Goal: Consume media (video, audio)

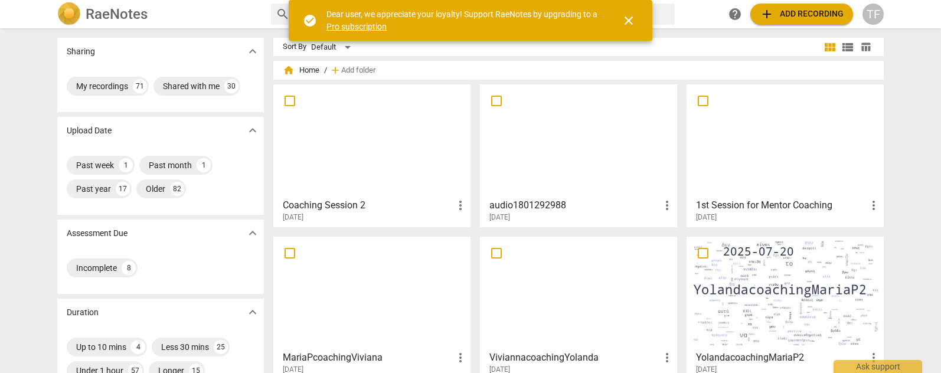
click at [387, 170] on div at bounding box center [371, 141] width 189 height 104
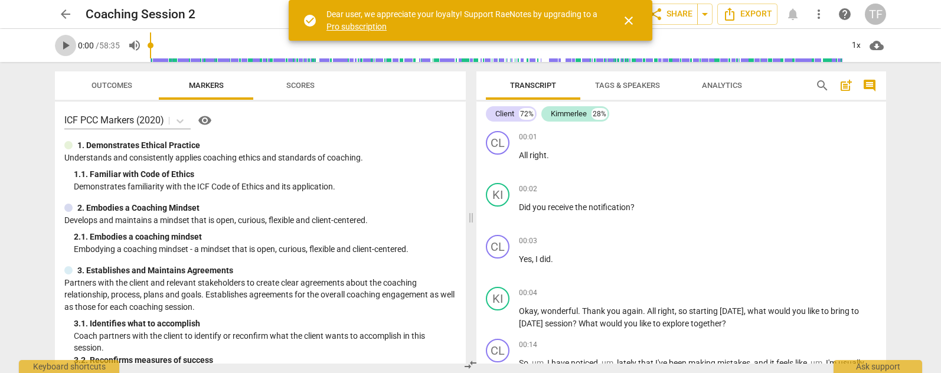
click at [66, 44] on span "play_arrow" at bounding box center [65, 45] width 14 height 14
type input "9"
type input "0.29"
type input "9"
type input "0.34"
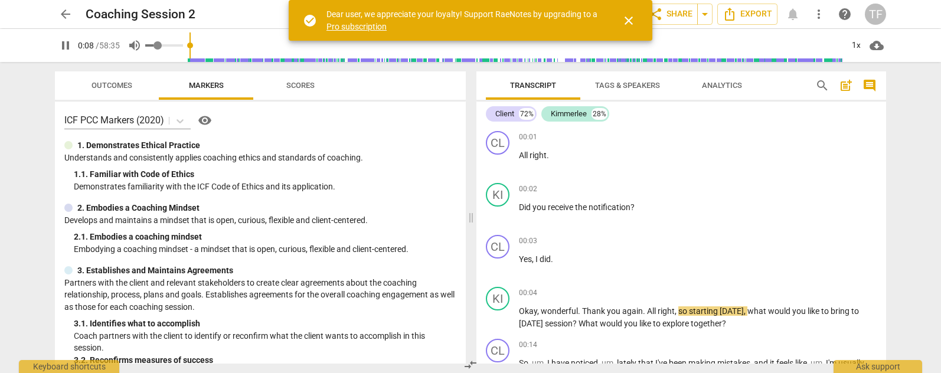
type input "9"
type input "0.46"
type input "9"
type input "0.49"
type input "9"
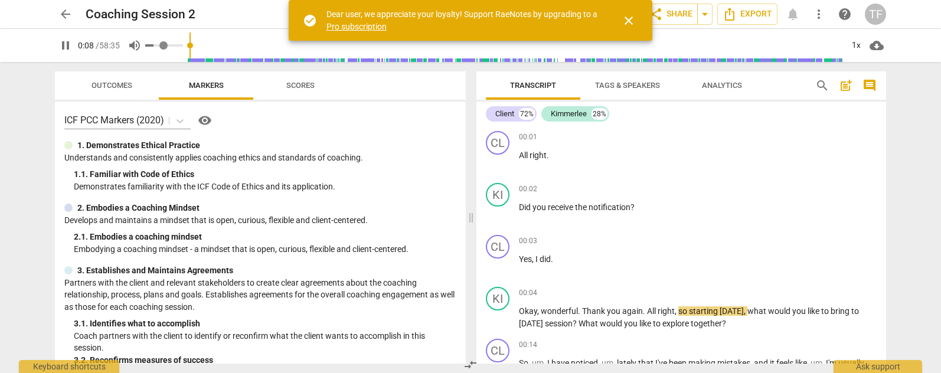
type input "0.51"
type input "9"
type input "0.54"
type input "9"
type input "0.55"
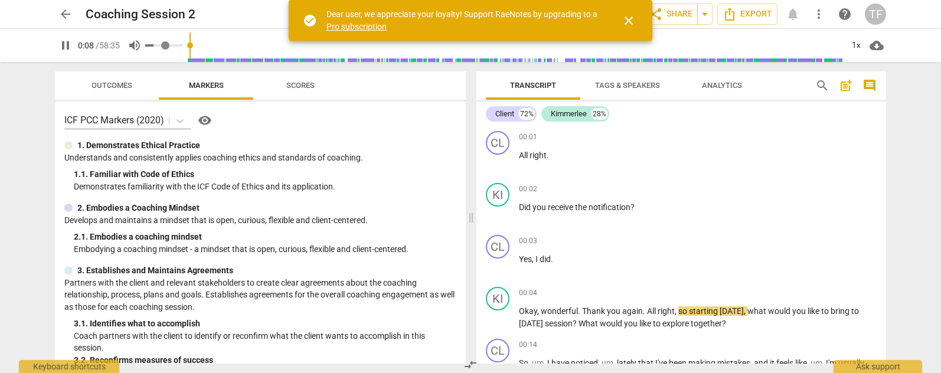
type input "9"
type input "0.57"
type input "9"
type input "0.58"
type input "9"
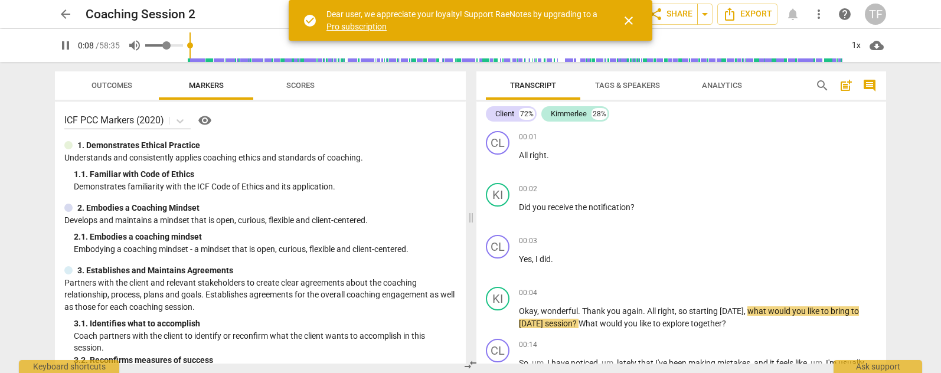
type input "0.64"
type input "9"
type input "0.65"
type input "9"
type input "0.66"
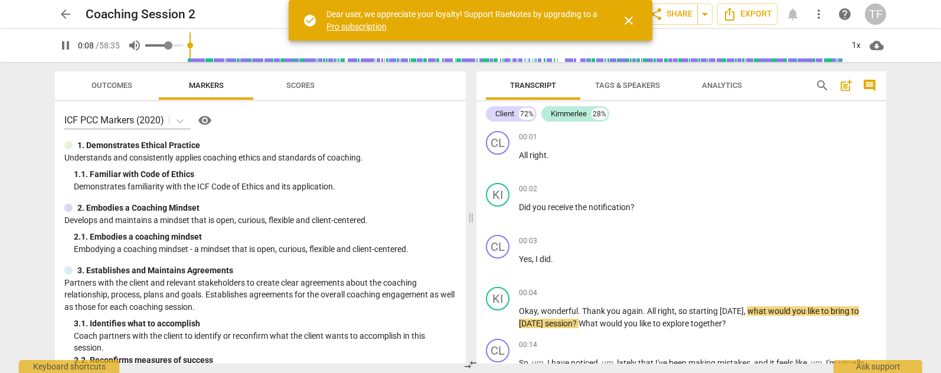
type input "9"
type input "0.67"
type input "9"
type input "0.68"
type input "9"
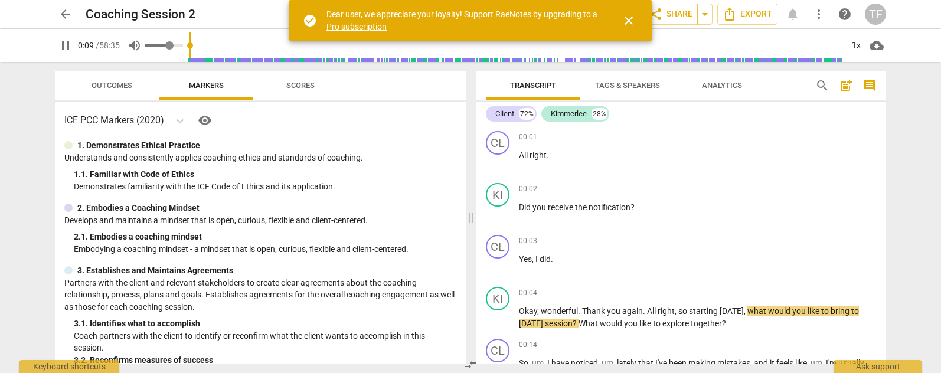
type input "0.69"
type input "9"
type input "0.71"
type input "9"
type input "0.72"
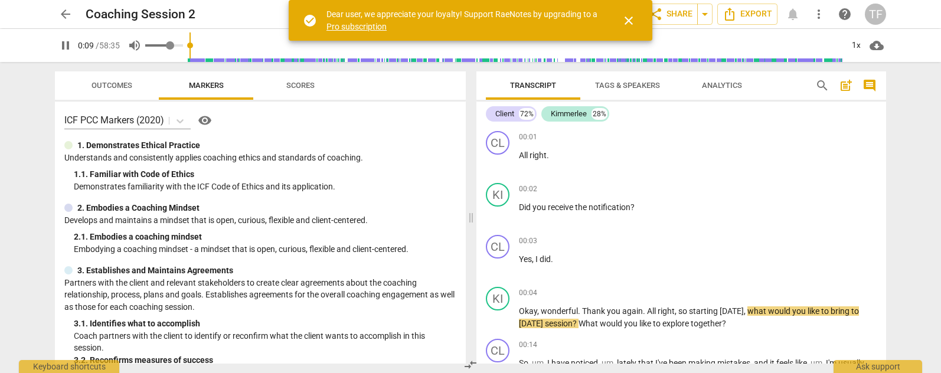
type input "9"
type input "0.73"
type input "9"
type input "0.74"
type input "9"
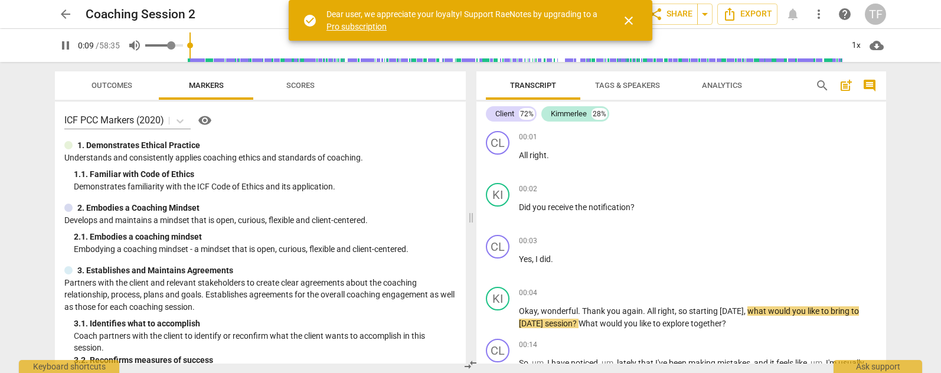
type input "0.75"
type input "9"
type input "0.8"
type input "10"
type input "0.82"
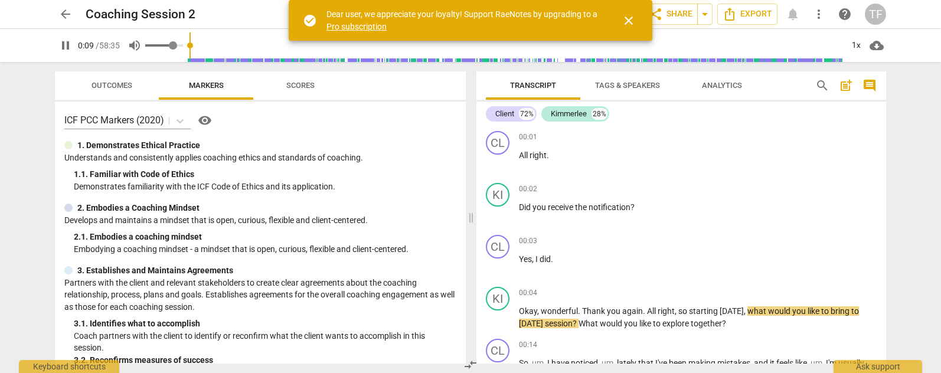
type input "10"
type input "0.84"
type input "10"
type input "0.85"
type input "10"
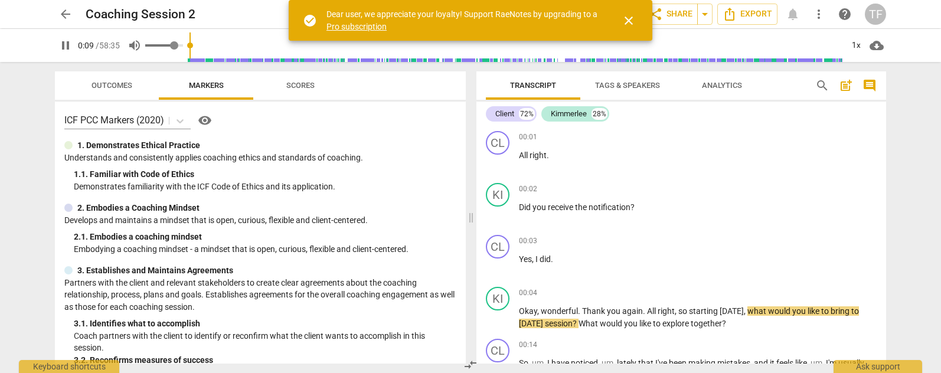
type input "0.87"
type input "10"
type input "0.88"
type input "10"
type input "1"
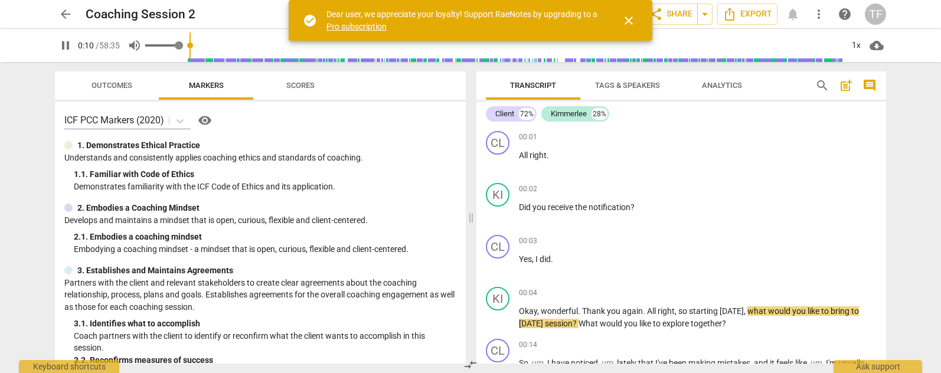
type input "11"
type input "1"
drag, startPoint x: 159, startPoint y: 44, endPoint x: 210, endPoint y: 48, distance: 51.0
click at [203, 46] on div "pause 0:10 / 58:35 volume_up 1x cloud_download" at bounding box center [470, 45] width 831 height 33
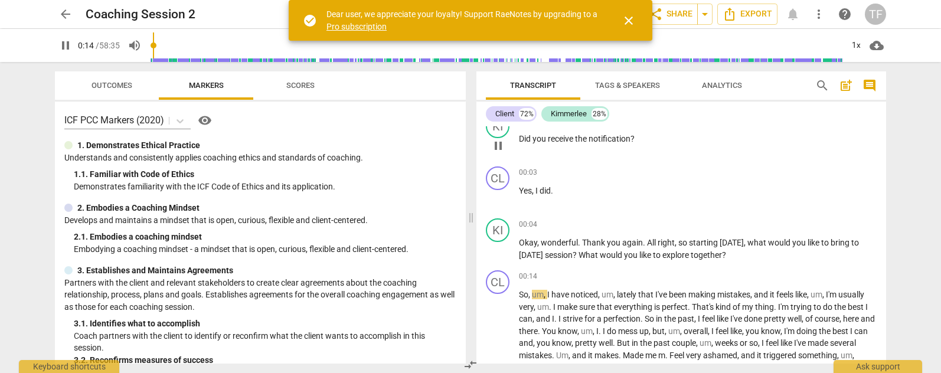
scroll to position [76, 0]
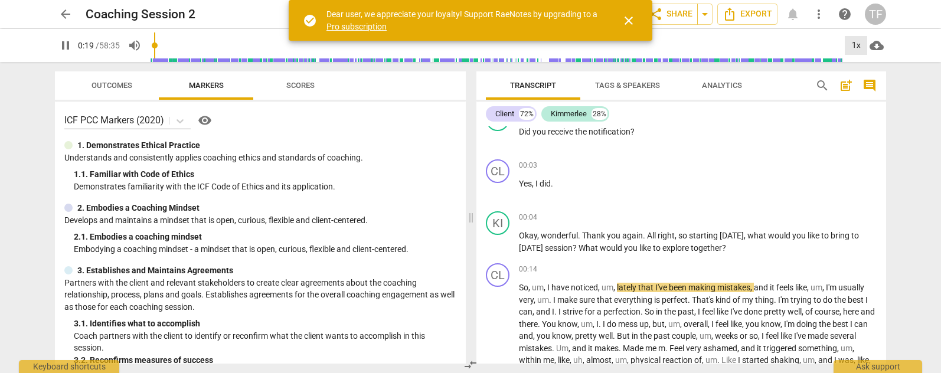
click at [859, 46] on div "1x" at bounding box center [856, 45] width 22 height 19
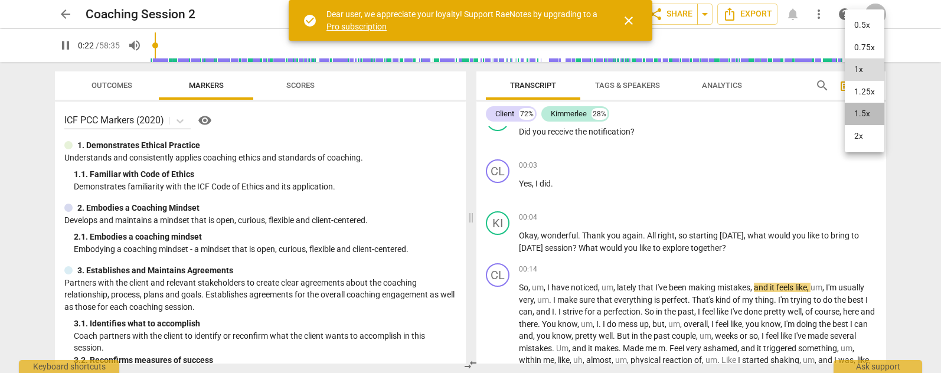
click at [864, 113] on li "1.5x" at bounding box center [865, 114] width 40 height 22
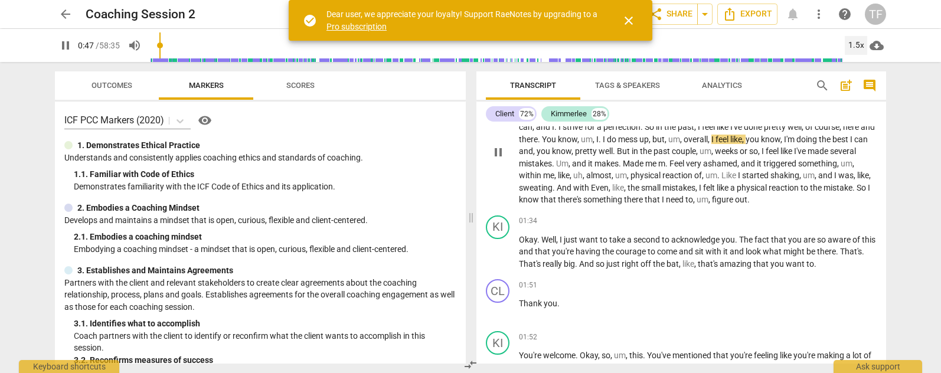
scroll to position [262, 0]
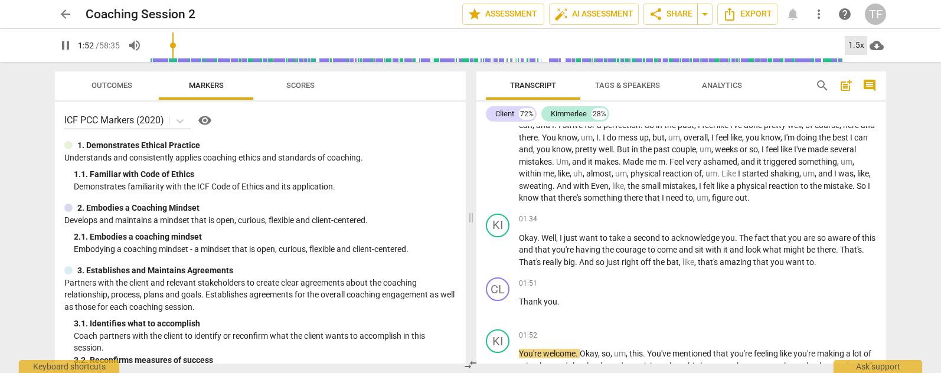
click at [857, 47] on div "1.5x" at bounding box center [856, 45] width 22 height 19
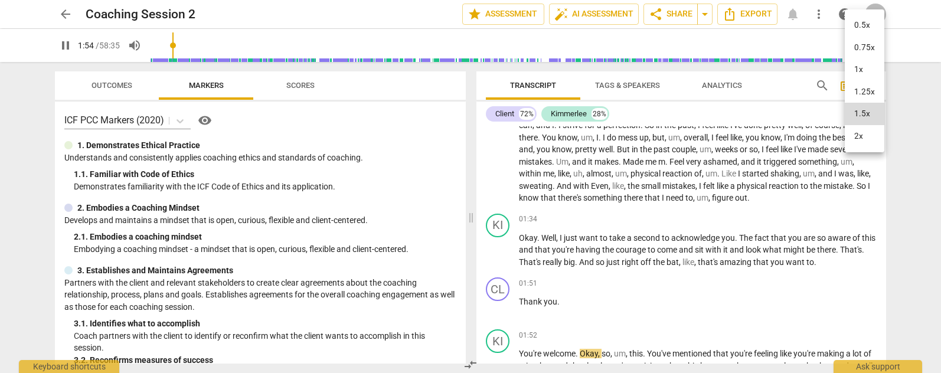
click at [859, 138] on li "2x" at bounding box center [865, 136] width 40 height 22
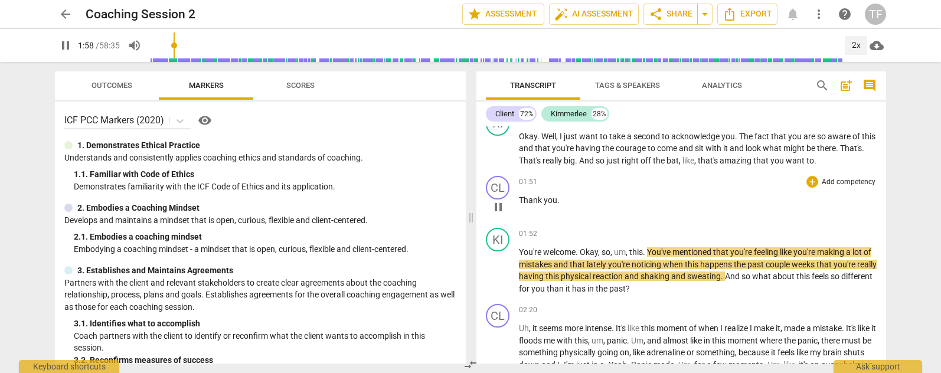
scroll to position [368, 0]
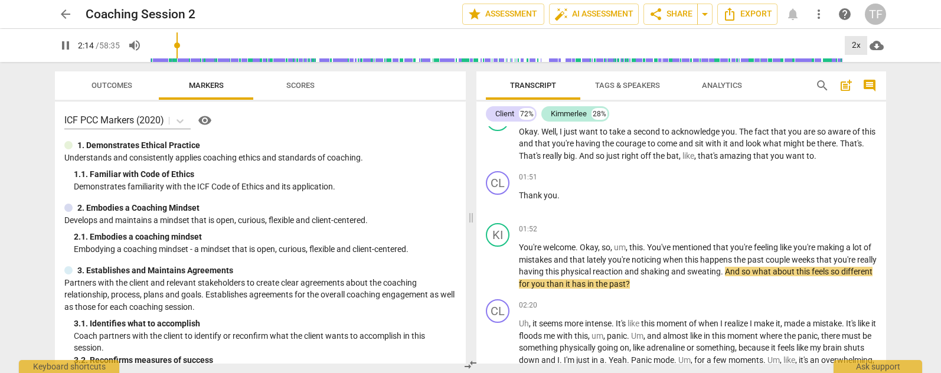
click at [857, 46] on div "2x" at bounding box center [856, 45] width 22 height 19
click at [861, 117] on li "1.5x" at bounding box center [865, 114] width 40 height 22
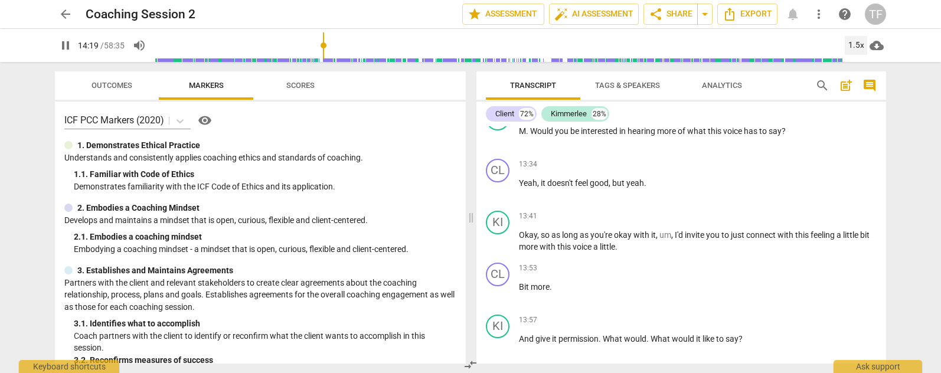
scroll to position [3215, 0]
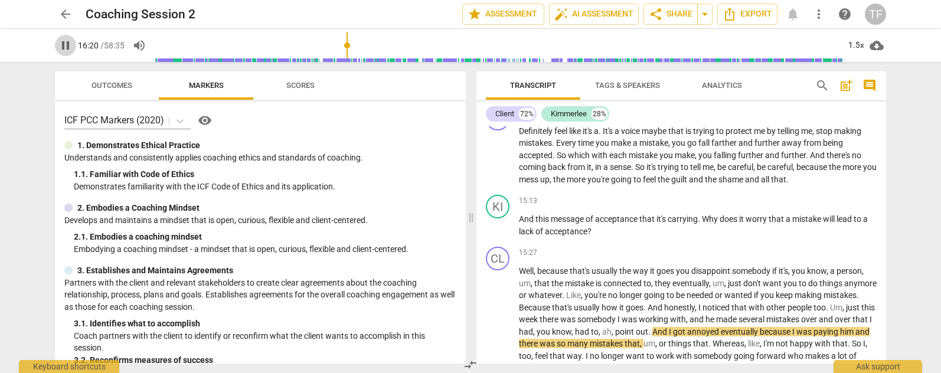
click at [66, 45] on span "pause" at bounding box center [65, 45] width 14 height 14
type input "981"
